Goal: Transaction & Acquisition: Purchase product/service

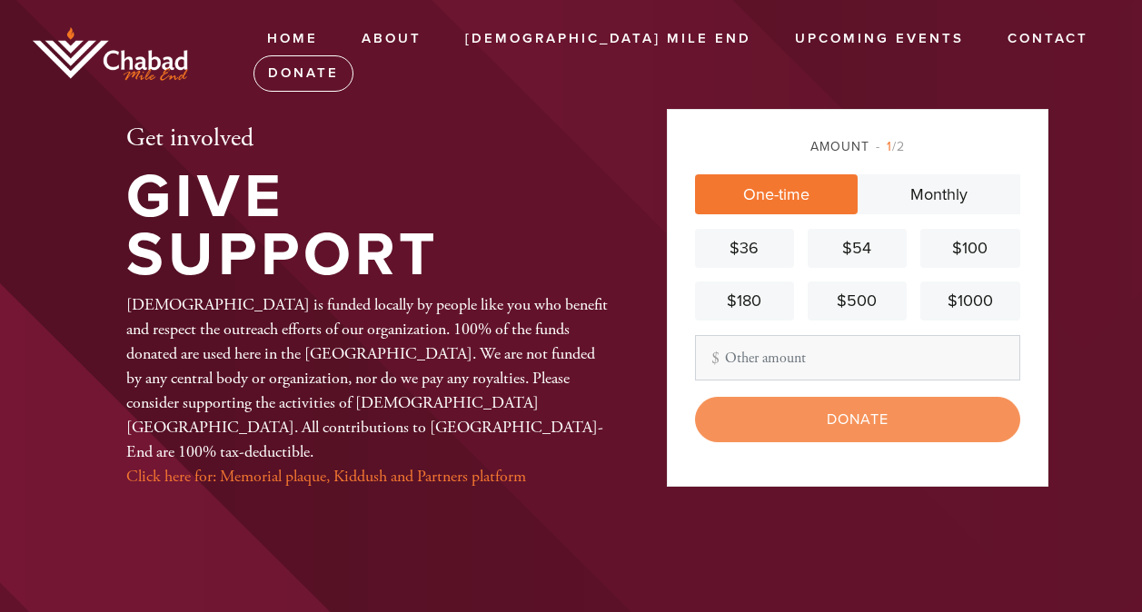
scroll to position [4, 0]
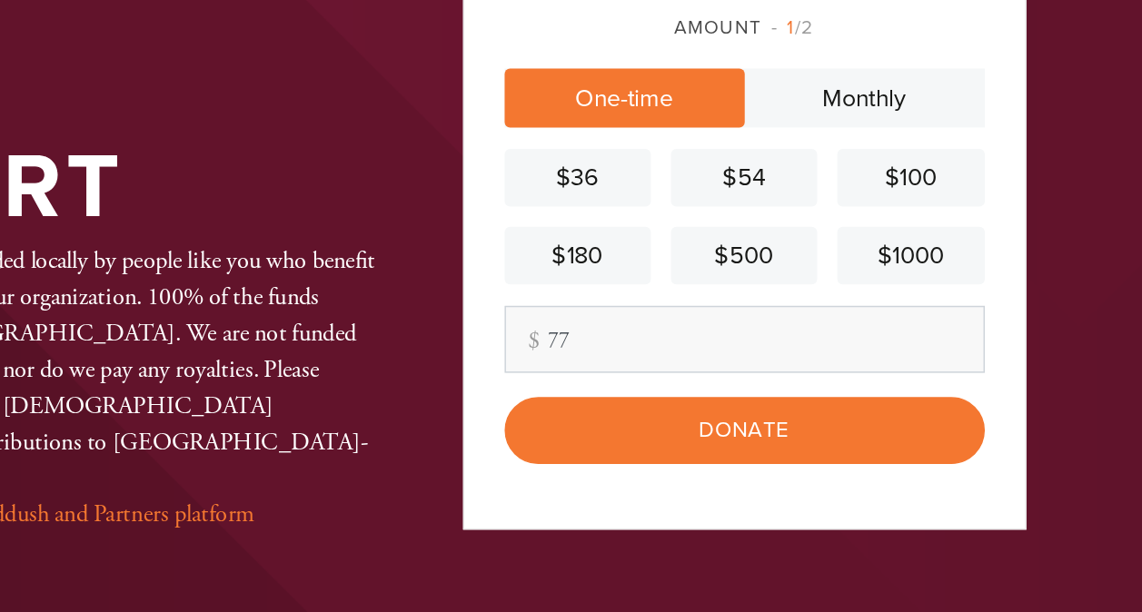
type input "77"
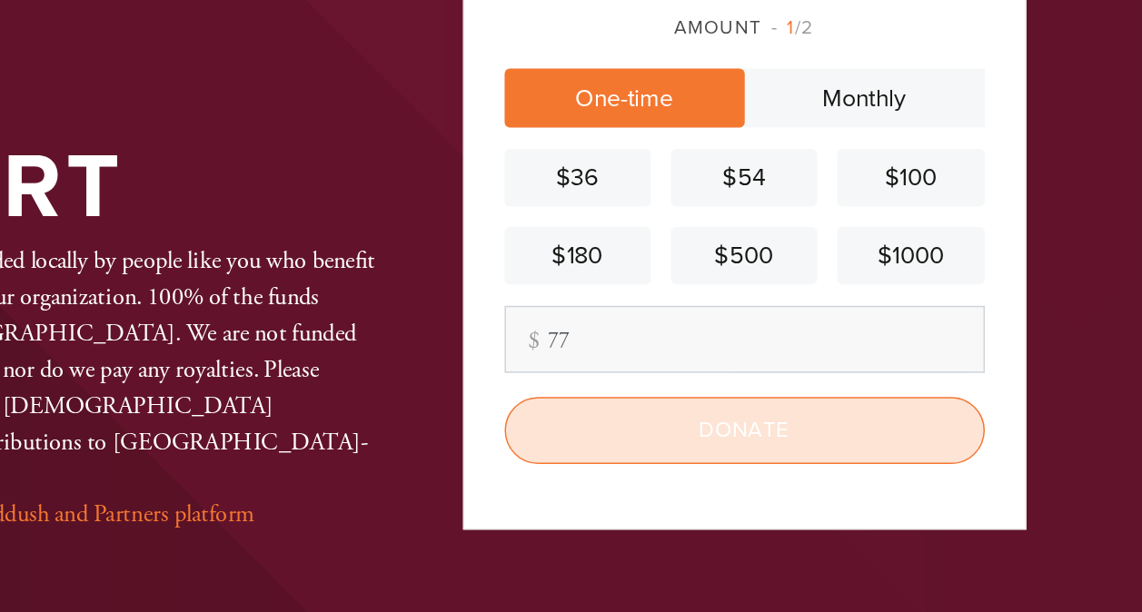
click at [970, 414] on input "Donate" at bounding box center [857, 415] width 325 height 45
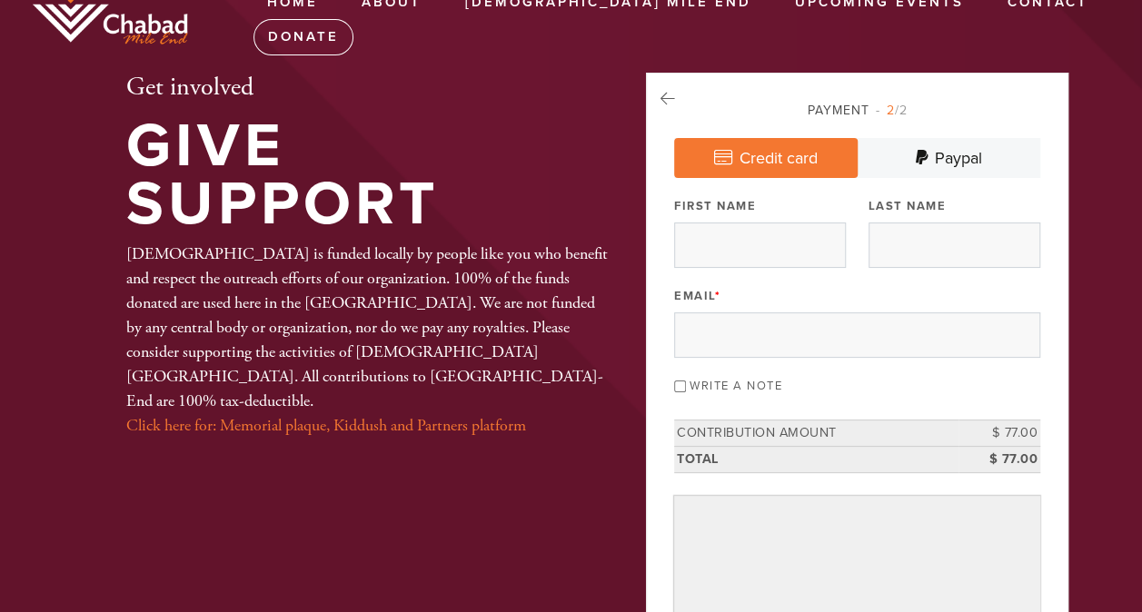
scroll to position [49, 0]
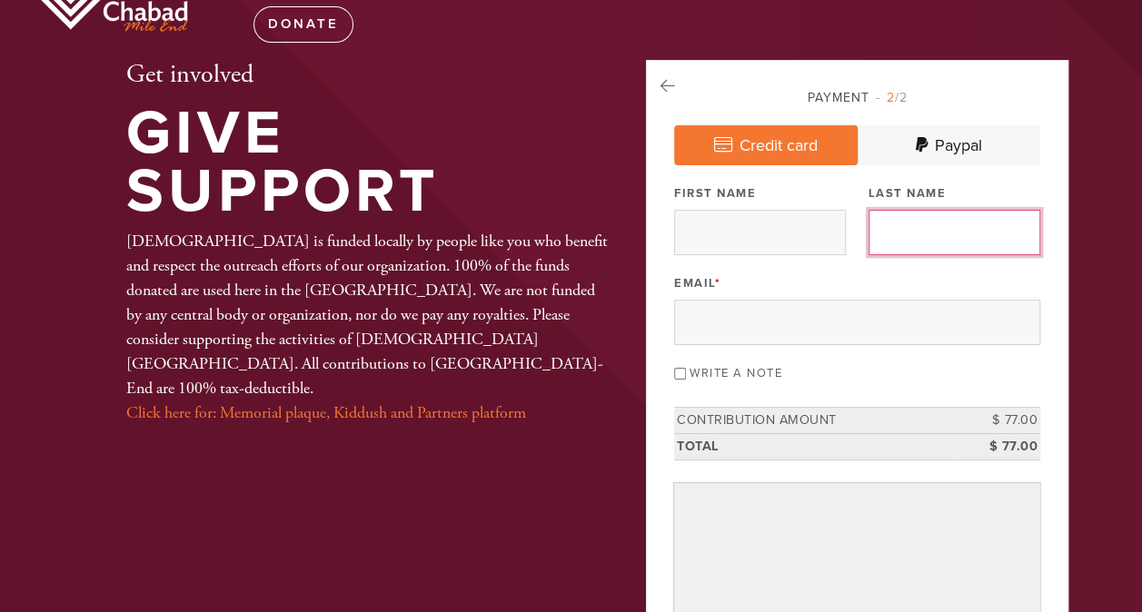
click at [951, 231] on input "Last Name" at bounding box center [955, 232] width 172 height 45
type input "Luquer"
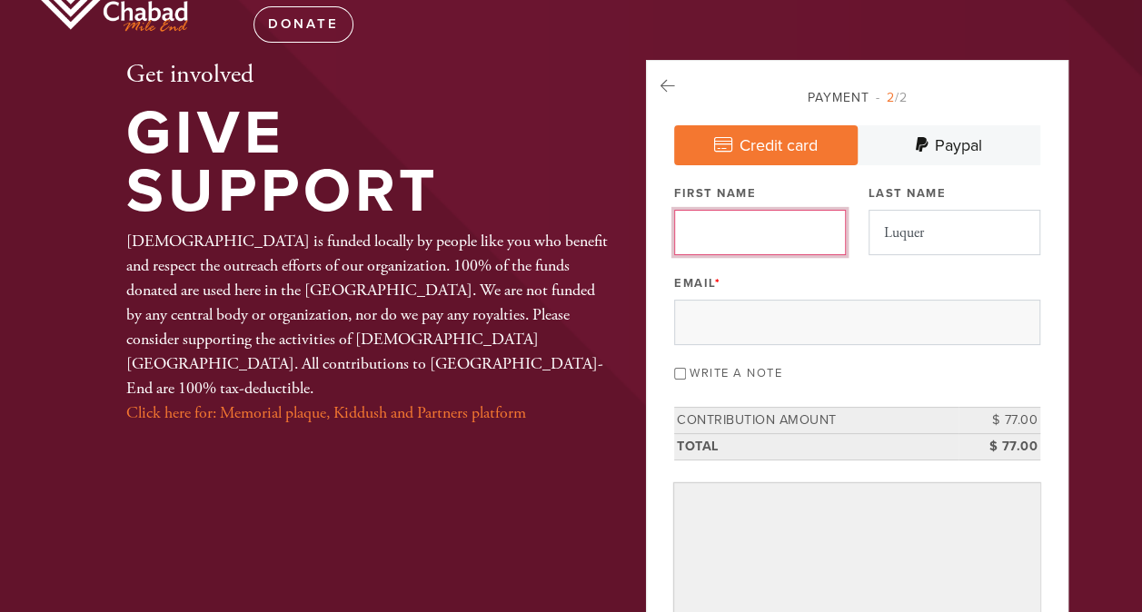
type input "Nir"
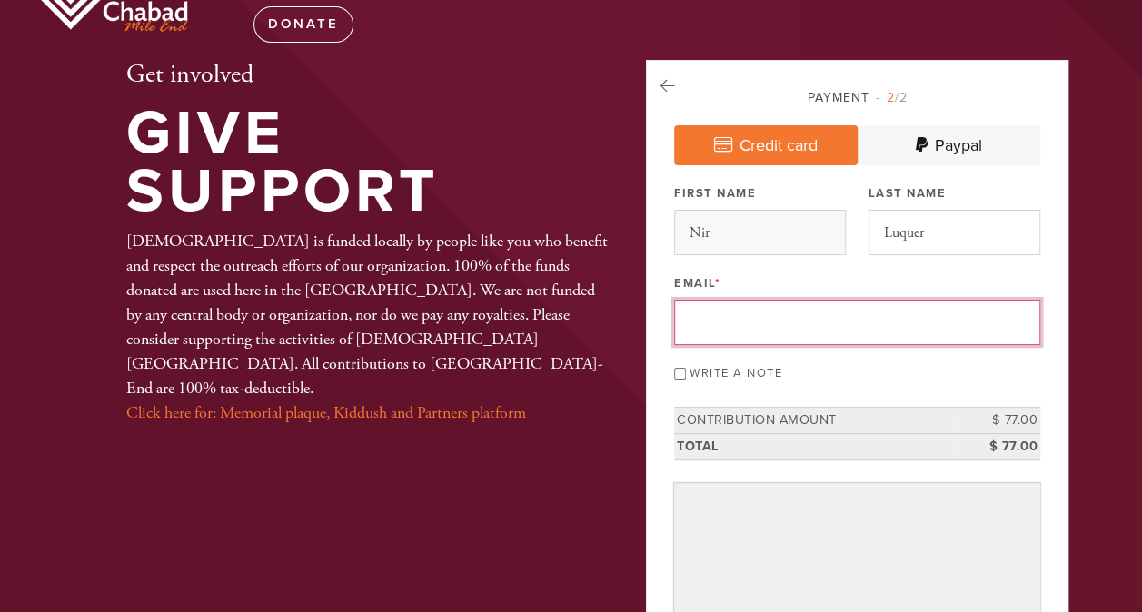
type input "[EMAIL_ADDRESS][DOMAIN_NAME]"
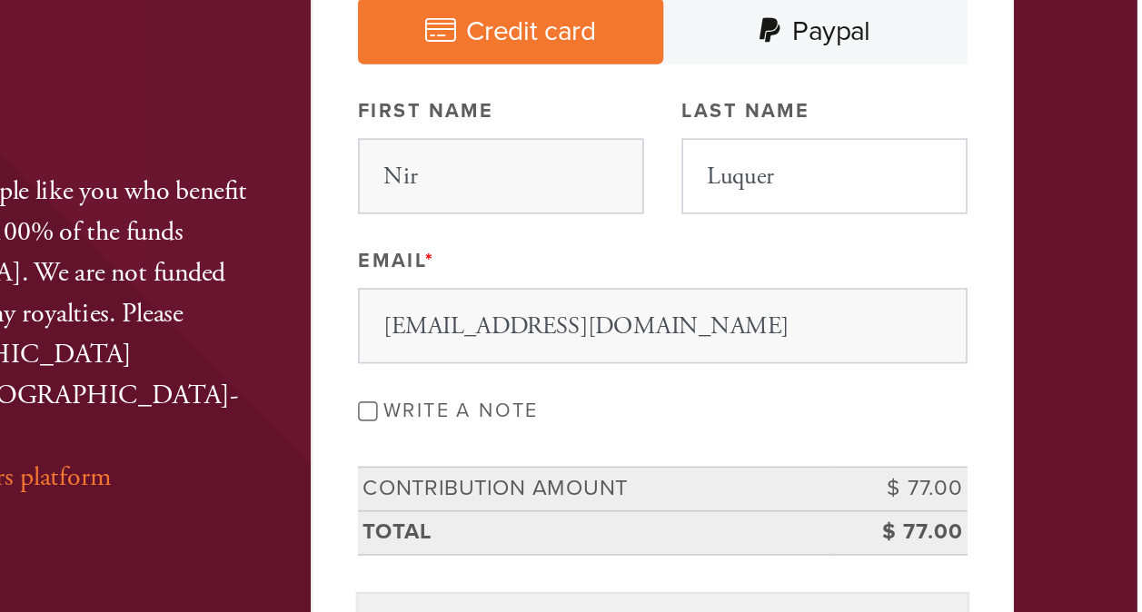
scroll to position [64, 0]
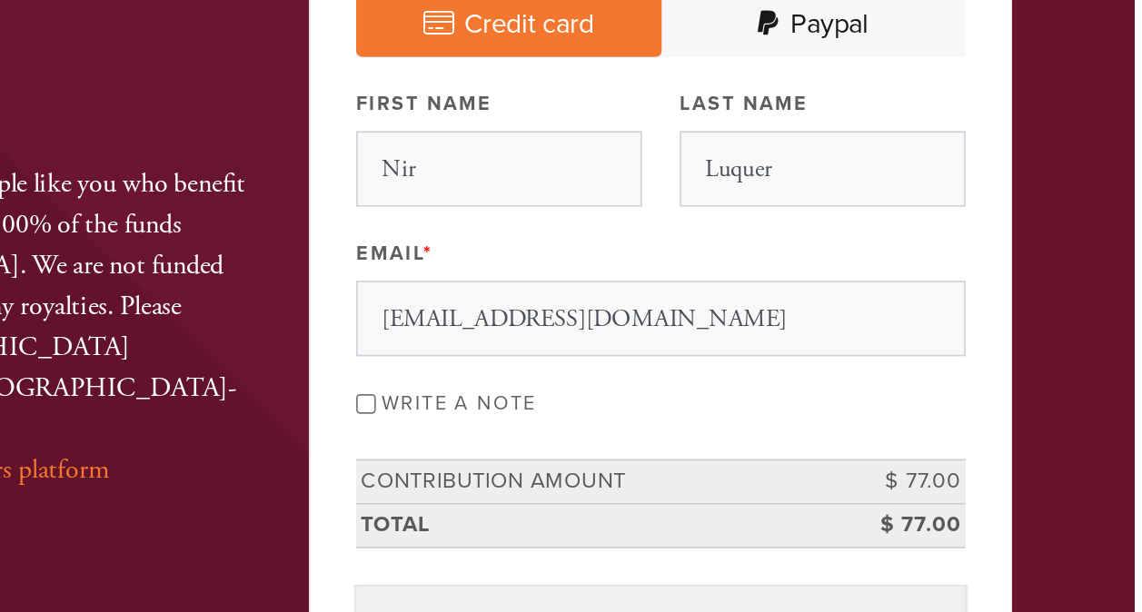
click at [686, 355] on input "Write a note" at bounding box center [680, 359] width 12 height 12
checkbox input "true"
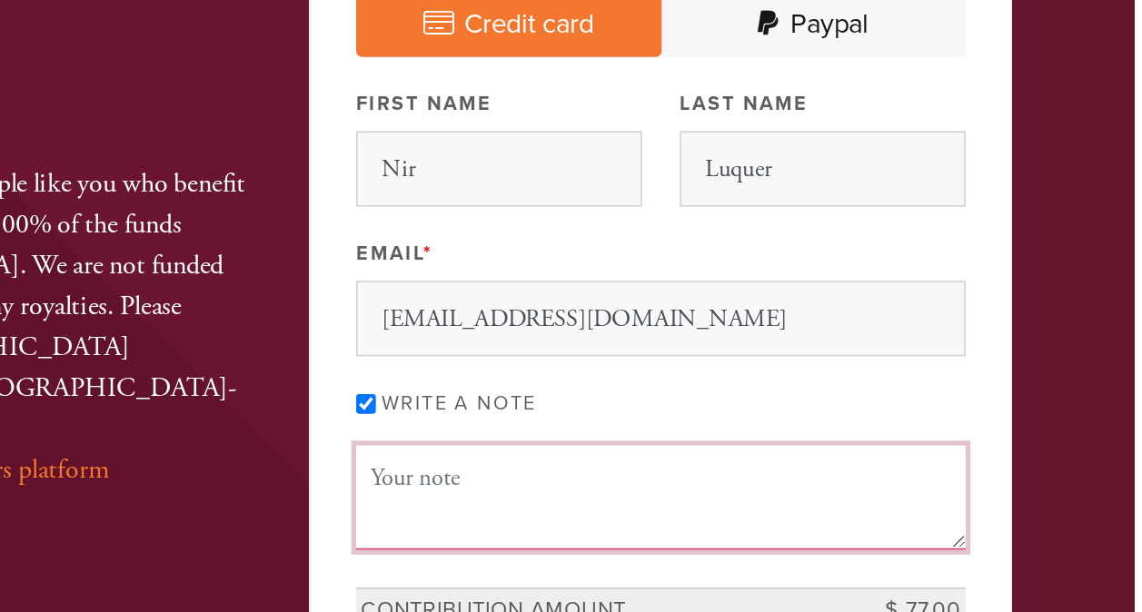
click at [904, 411] on textarea "Message or dedication" at bounding box center [857, 415] width 366 height 62
type textarea "I"
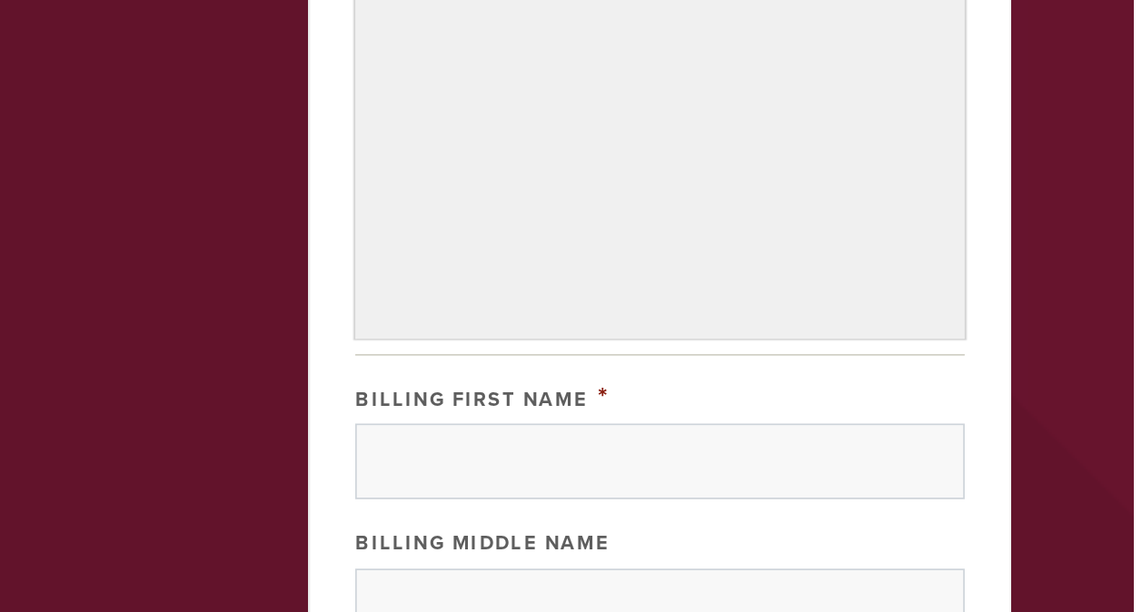
scroll to position [402, 0]
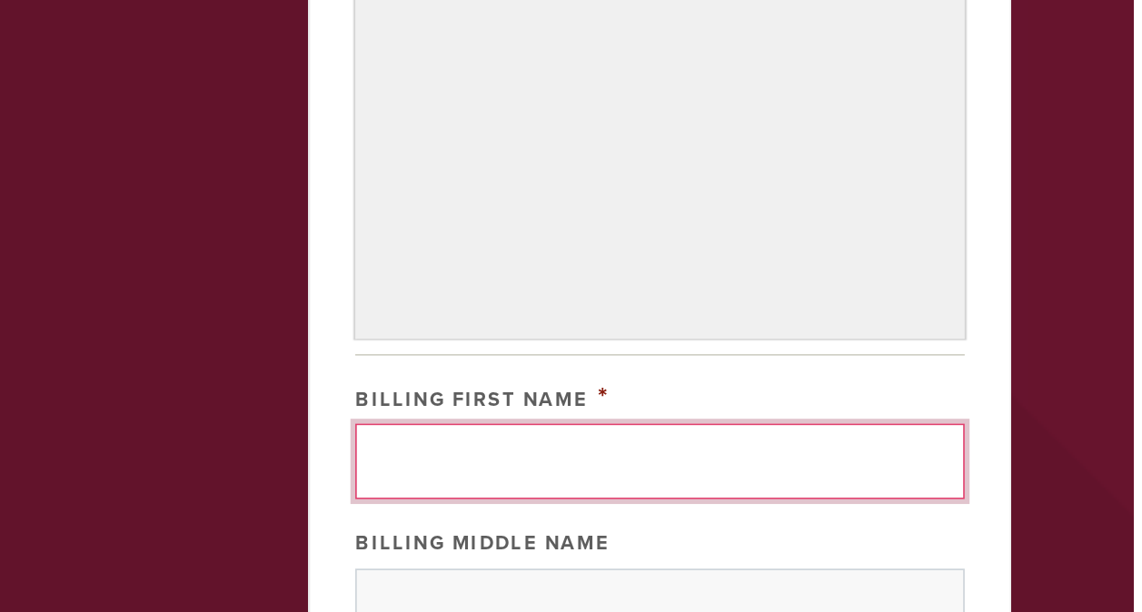
click at [903, 514] on input "Billing First Name" at bounding box center [857, 521] width 366 height 45
type input "Nir"
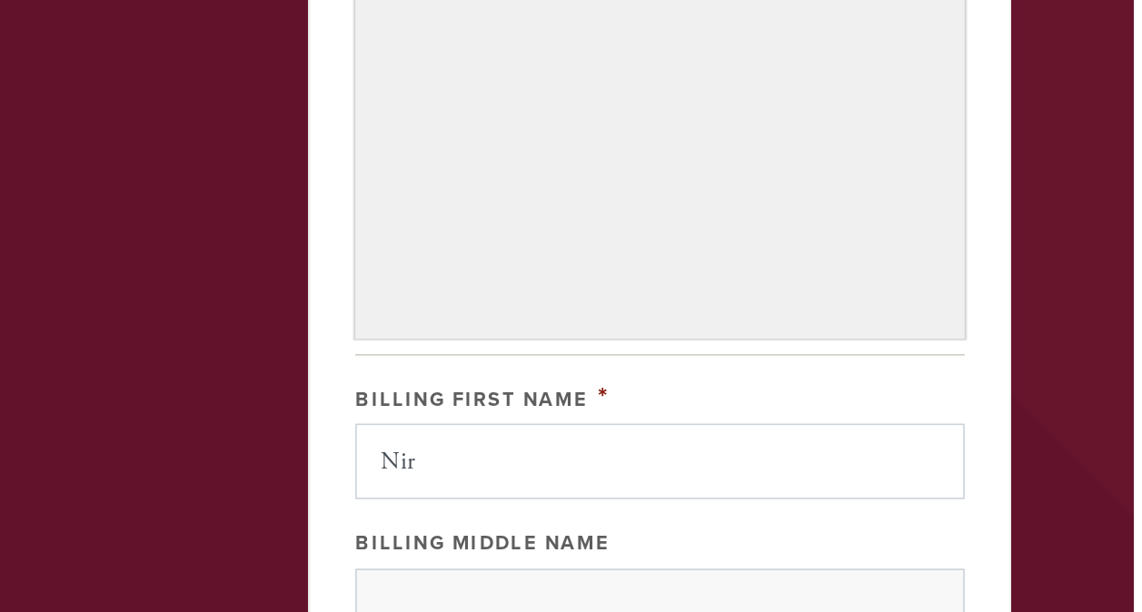
type input "Luquer"
type input "[STREET_ADDRESS][PERSON_NAME]"
type input "[GEOGRAPHIC_DATA]"
type input "H2L 1E3"
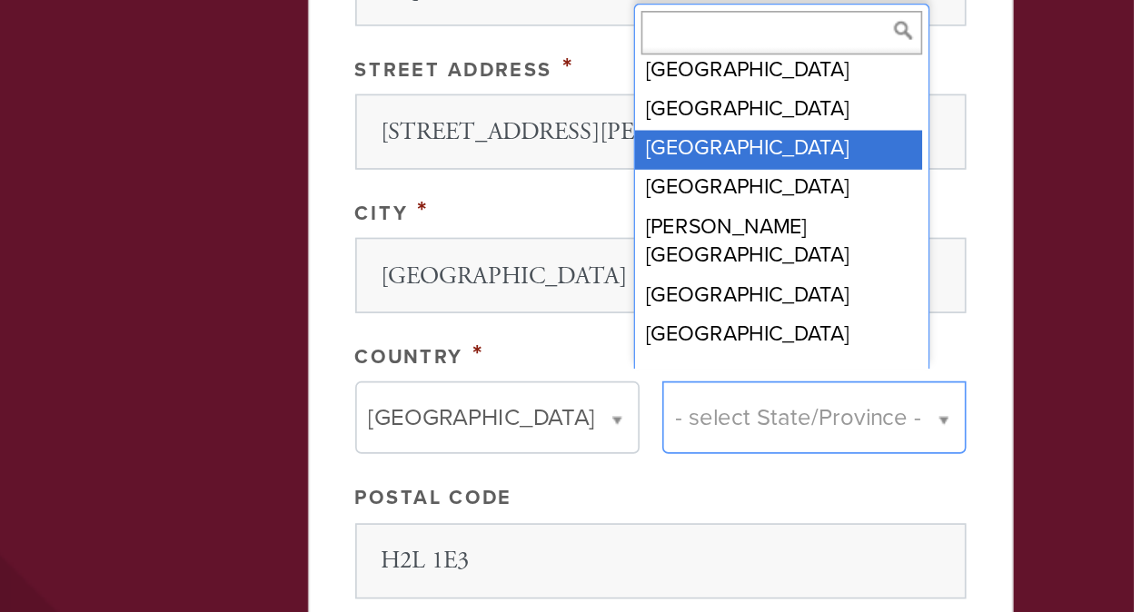
scroll to position [124, 0]
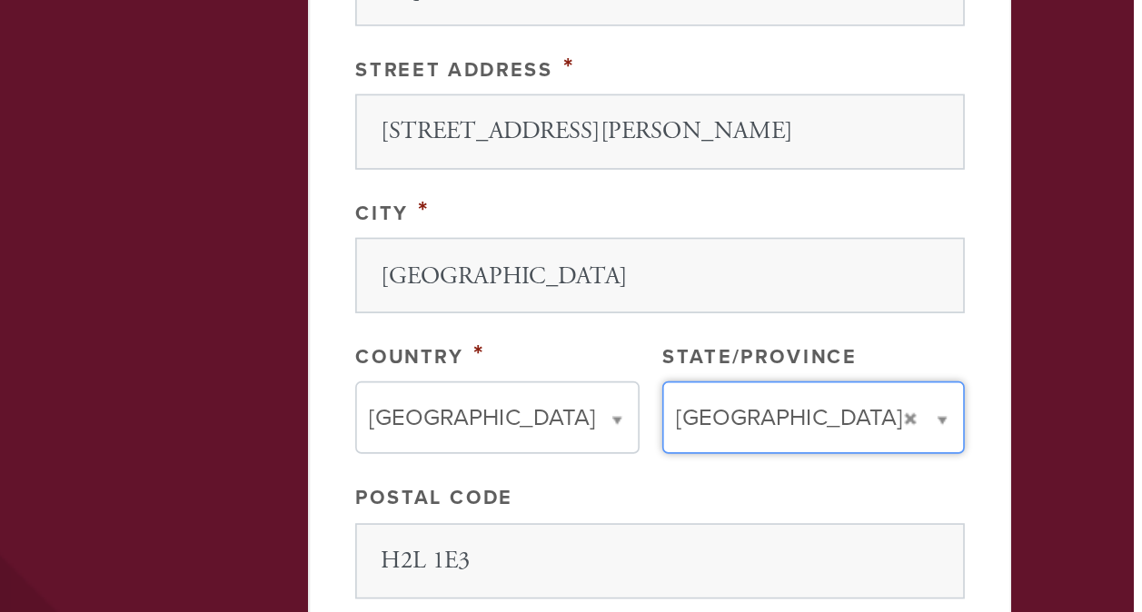
click at [827, 343] on div "Country *" at bounding box center [759, 354] width 171 height 23
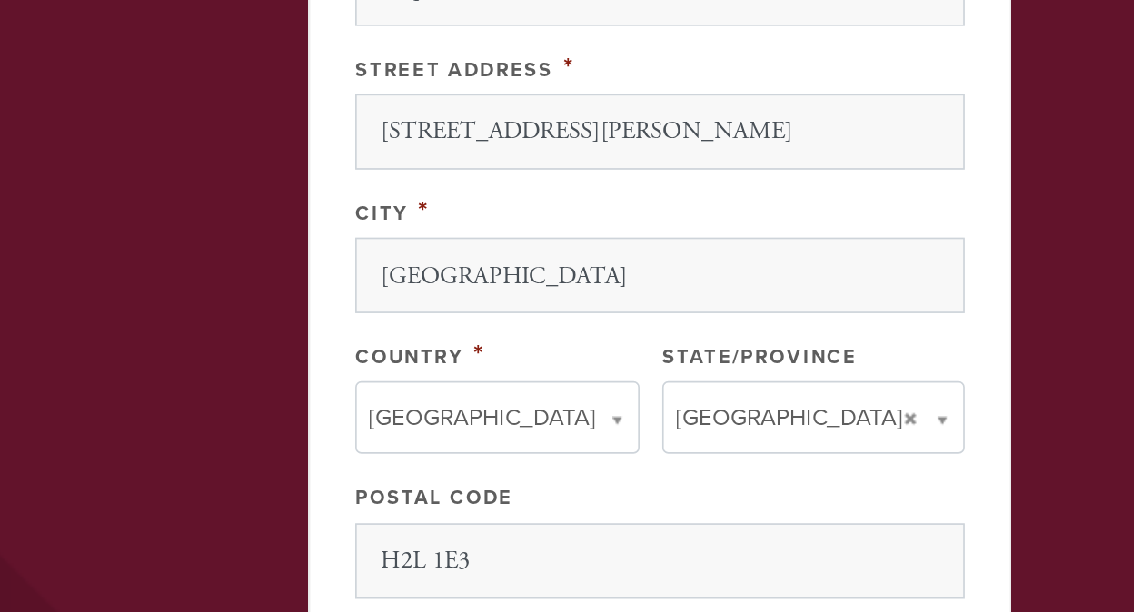
click at [909, 257] on div "City *" at bounding box center [857, 268] width 366 height 23
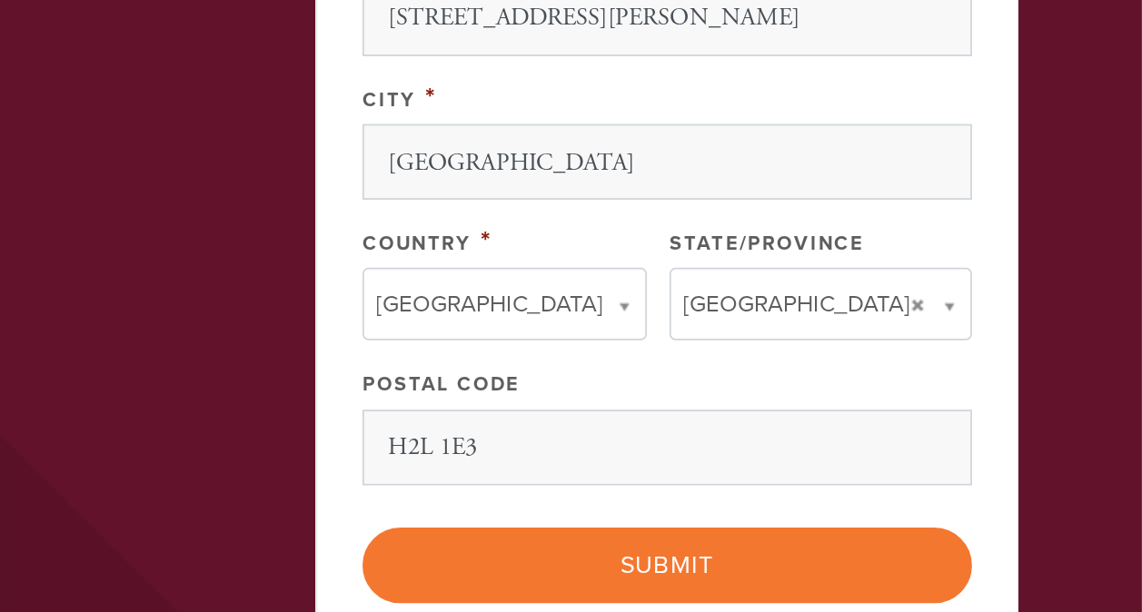
scroll to position [933, 0]
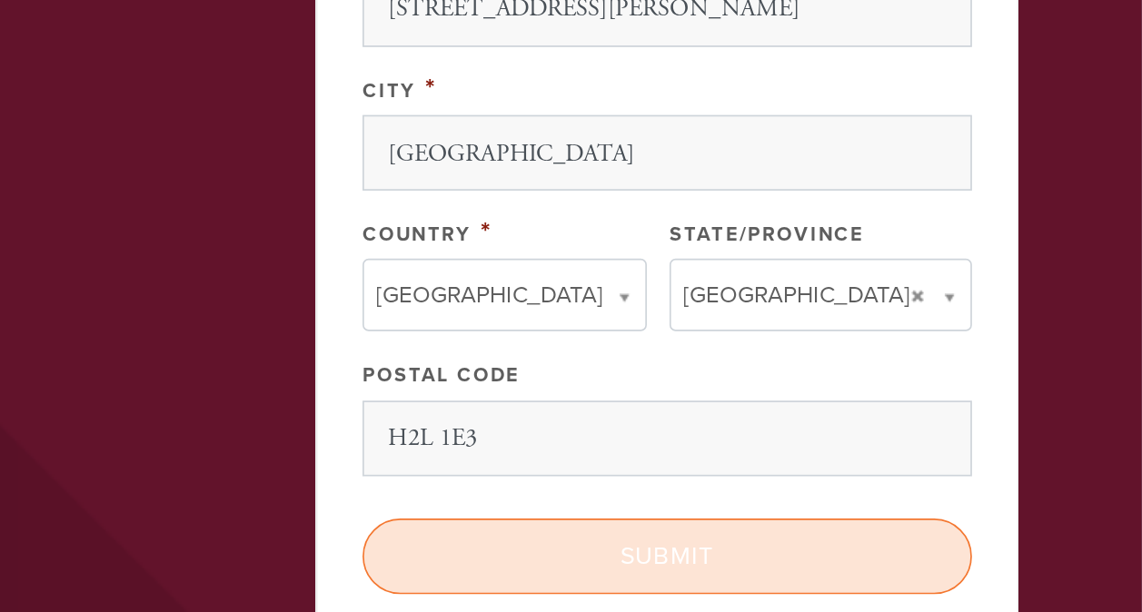
click at [887, 570] on input "Submit" at bounding box center [857, 578] width 366 height 45
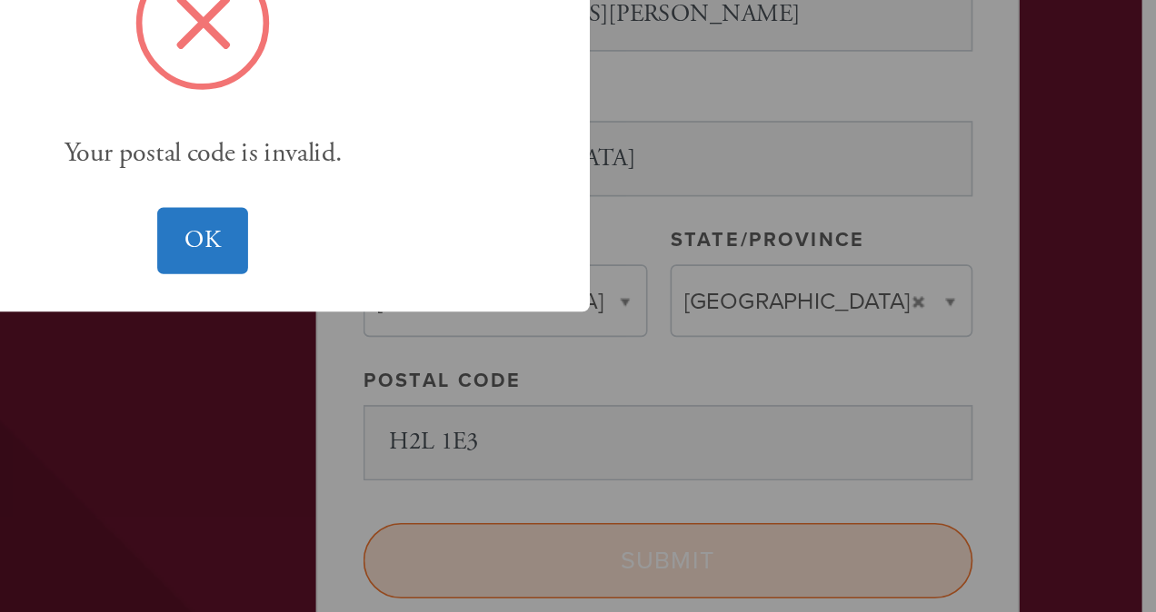
scroll to position [988, 0]
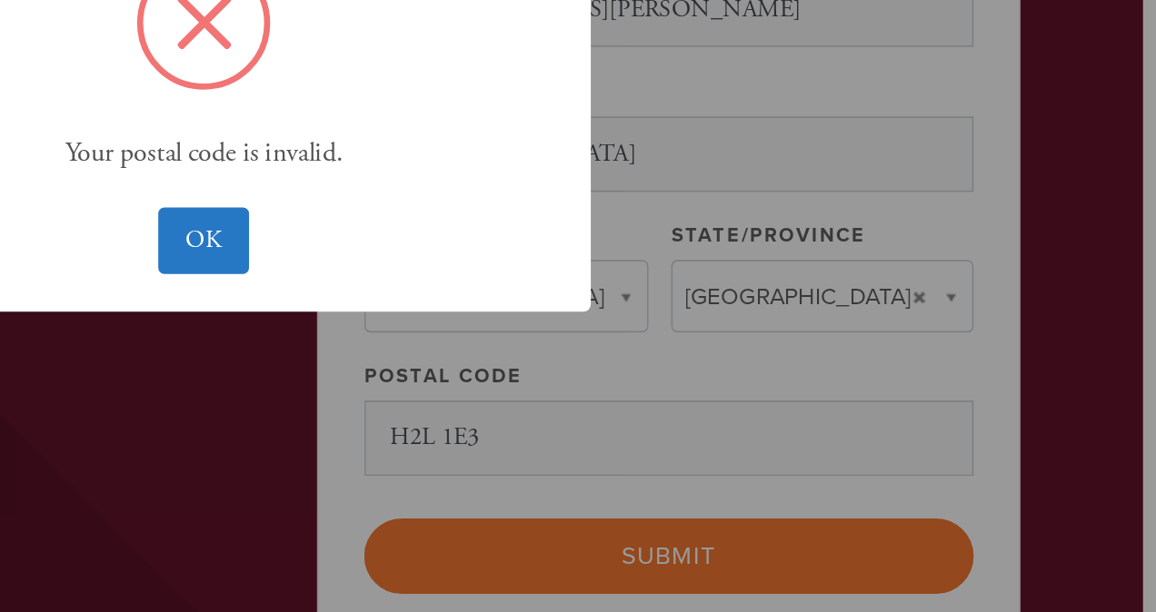
click at [921, 455] on div "× Your postal code is invalid. OK No Cancel" at bounding box center [578, 306] width 1156 height 612
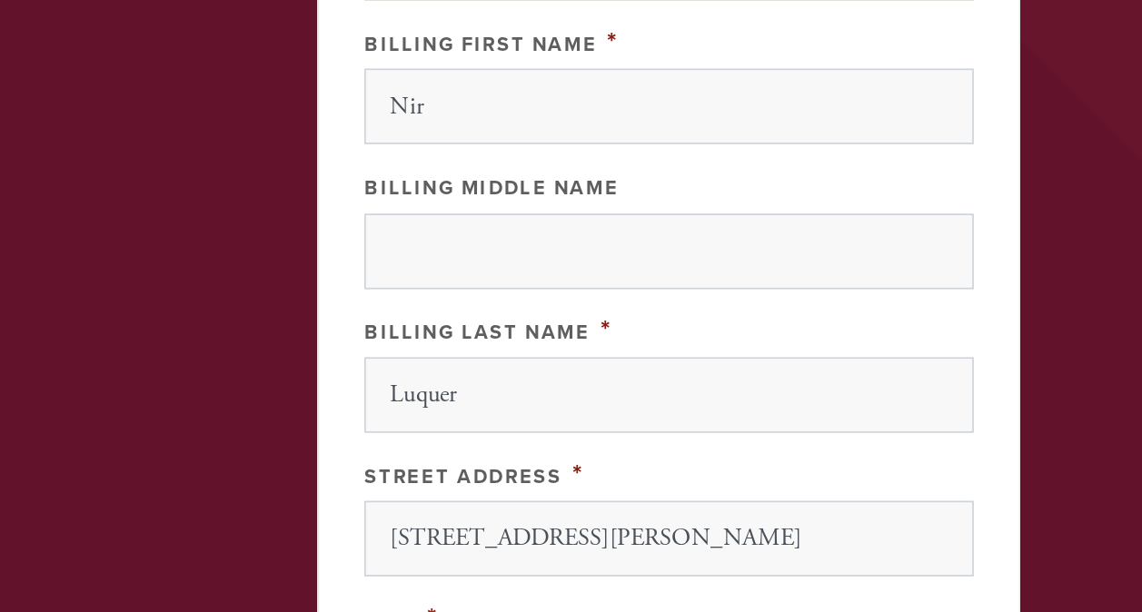
scroll to position [616, 0]
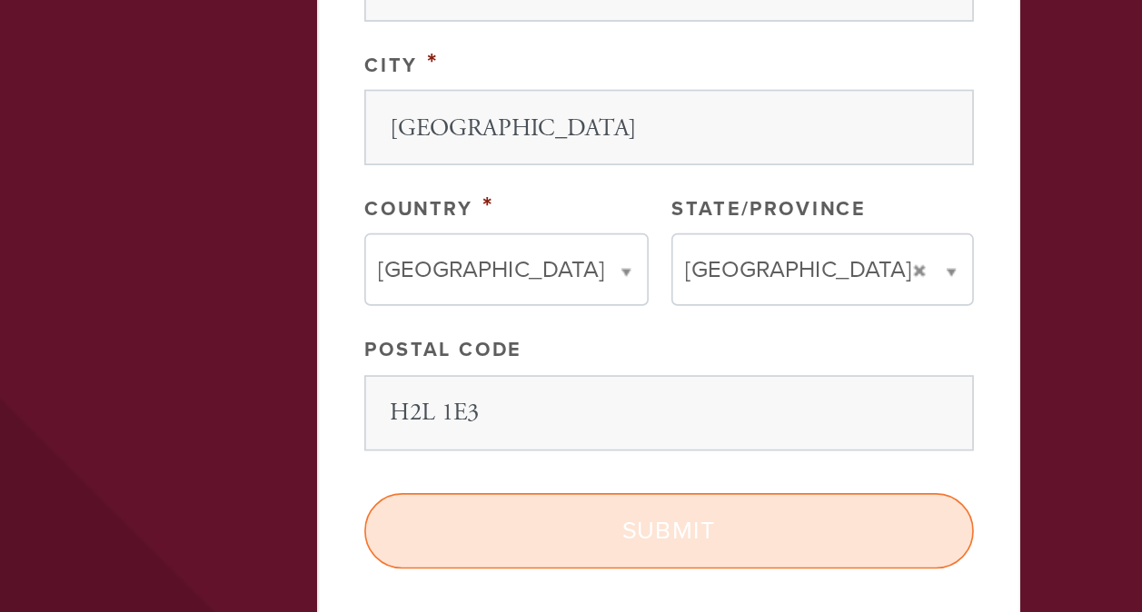
click at [907, 560] on input "Submit" at bounding box center [857, 563] width 366 height 45
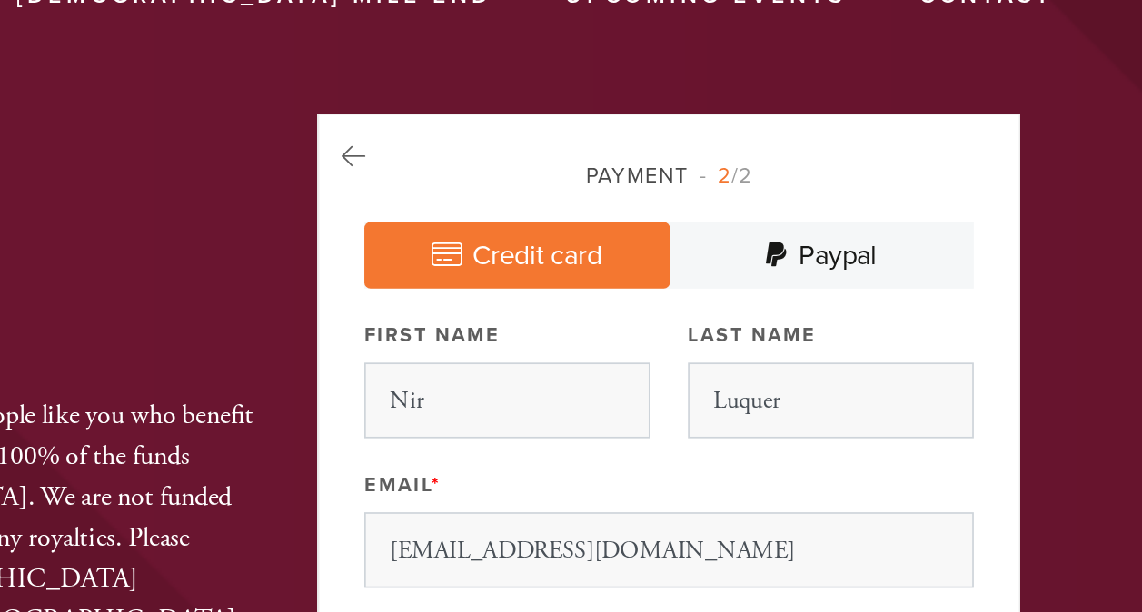
scroll to position [11, 0]
